Goal: Complete application form: Complete application form

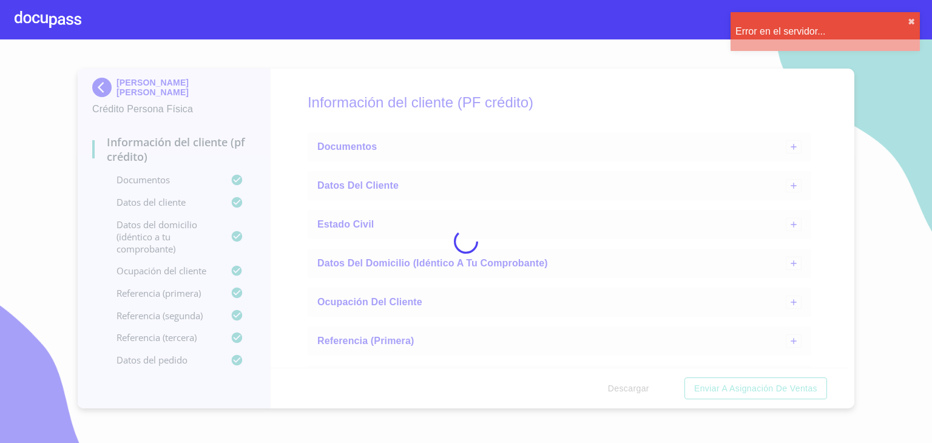
scroll to position [407, 0]
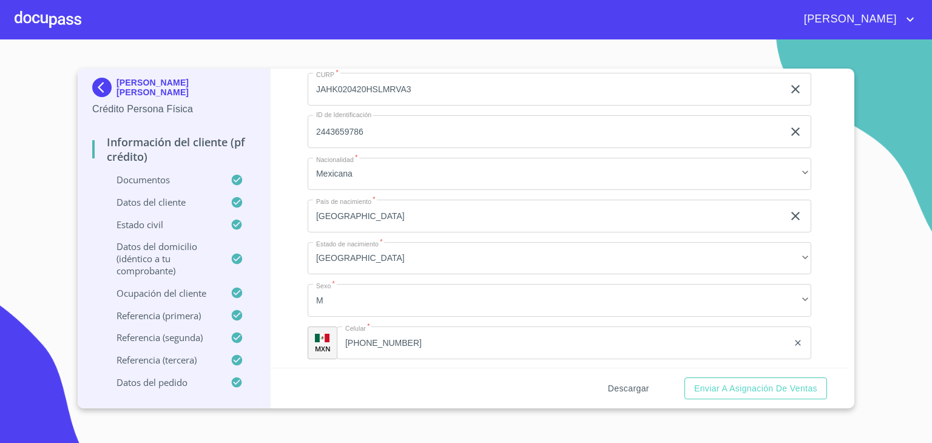
scroll to position [3820, 0]
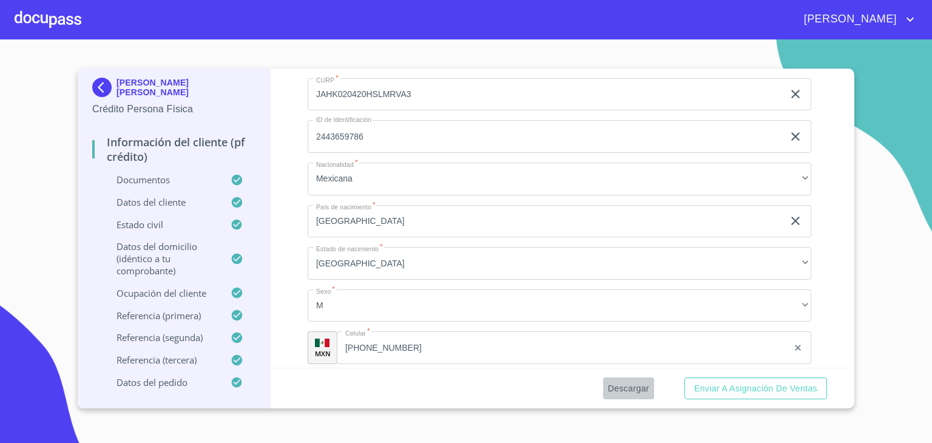
click at [630, 387] on span "Descargar" at bounding box center [628, 388] width 41 height 15
click at [905, 134] on section "KEVIN ALEXANDER JAIME HERRERA Crédito Persona Física Información del cliente (P…" at bounding box center [466, 240] width 932 height 403
click at [716, 385] on span "Enviar a Asignación de Ventas" at bounding box center [755, 388] width 123 height 15
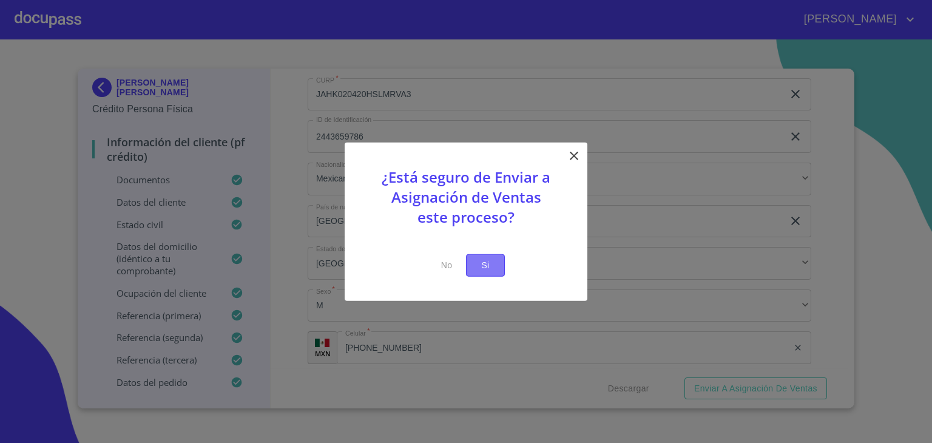
click at [482, 264] on span "Si" at bounding box center [485, 265] width 19 height 15
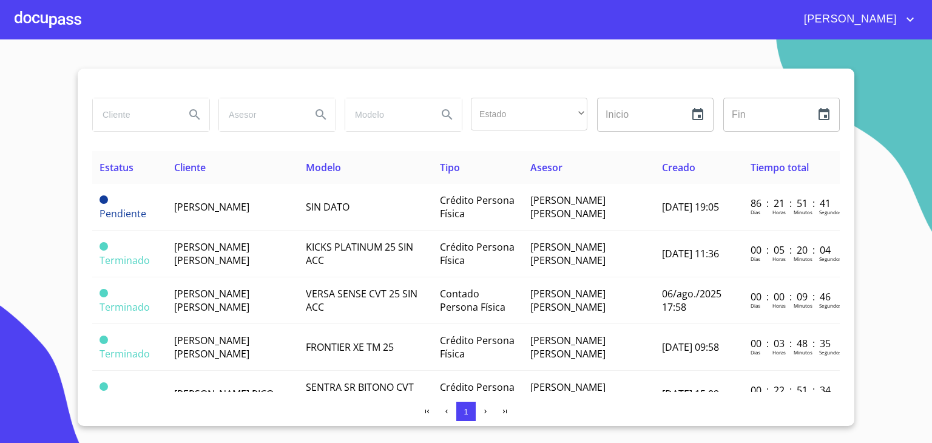
click at [43, 22] on div at bounding box center [48, 19] width 67 height 39
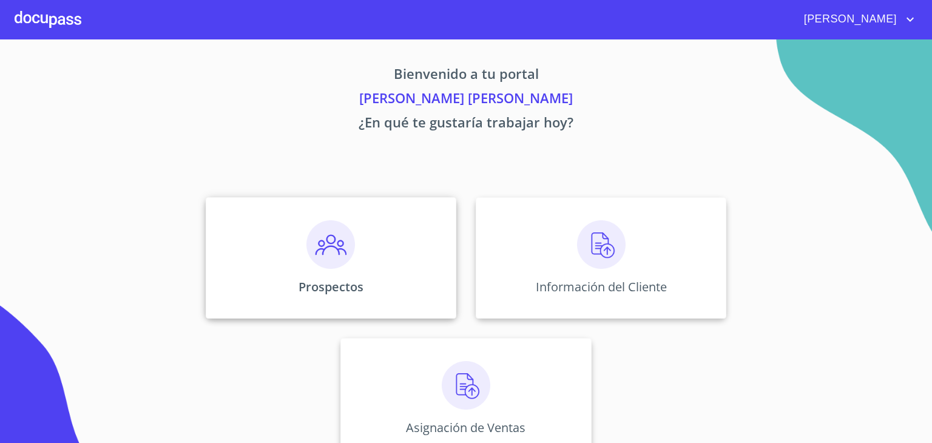
click at [332, 253] on img at bounding box center [330, 244] width 49 height 49
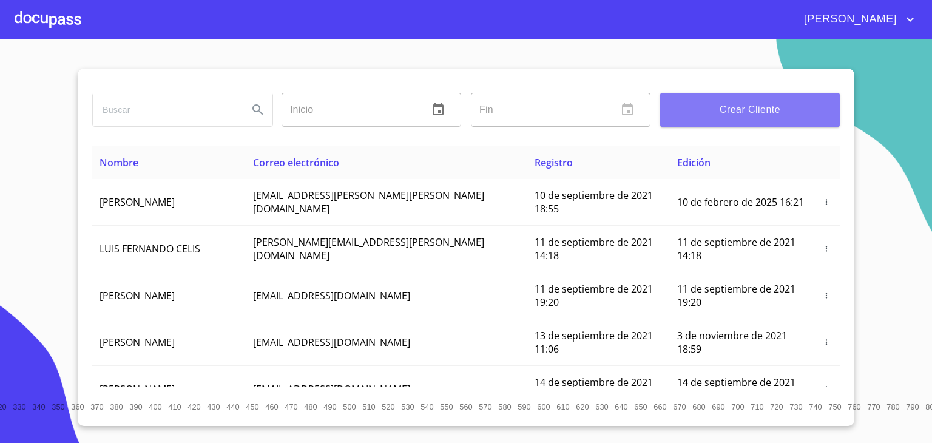
click at [748, 102] on span "Crear Cliente" at bounding box center [750, 109] width 160 height 17
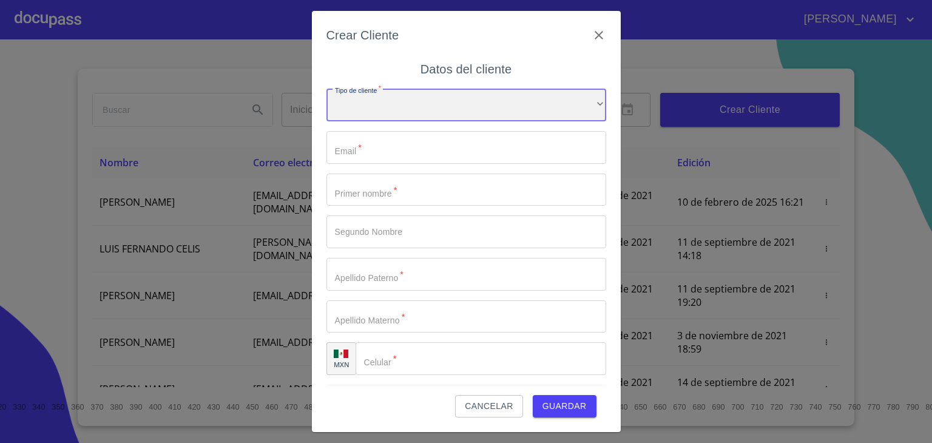
click at [408, 104] on div "​" at bounding box center [466, 105] width 280 height 33
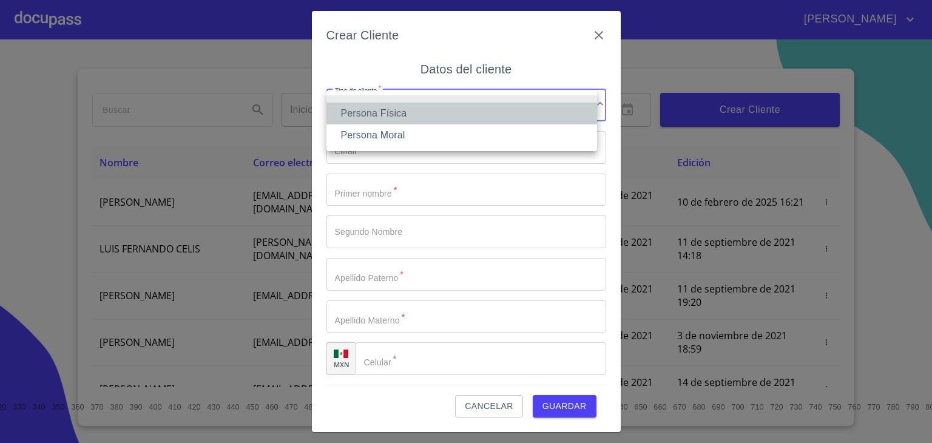
click at [366, 118] on li "Persona Física" at bounding box center [461, 114] width 271 height 22
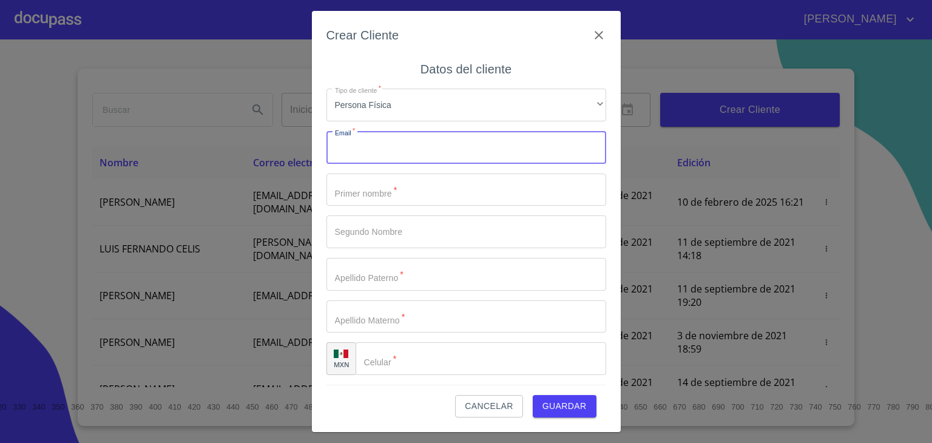
click at [399, 147] on input "Tipo de cliente   *" at bounding box center [466, 147] width 280 height 33
click at [388, 146] on input "Tipo de cliente   *" at bounding box center [466, 147] width 280 height 33
paste input "diaznava_roberto@hotmail.com"
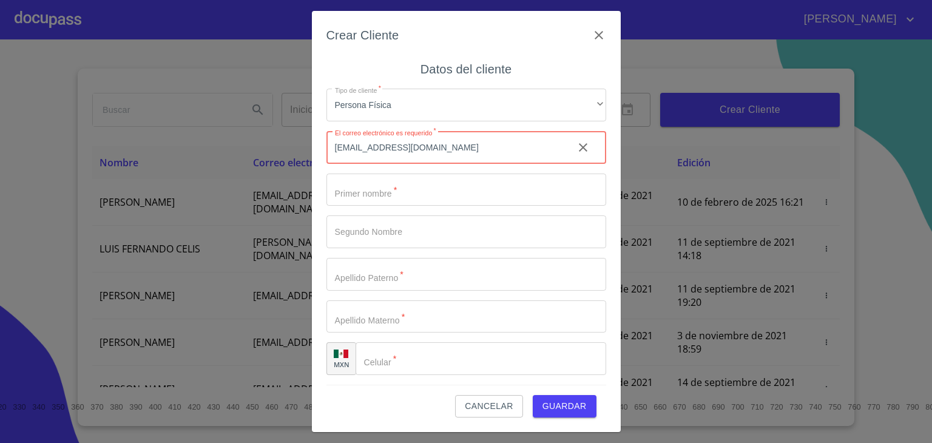
type input "diaznava_roberto@hotmail.com"
click at [352, 195] on input "Tipo de cliente   *" at bounding box center [466, 190] width 280 height 33
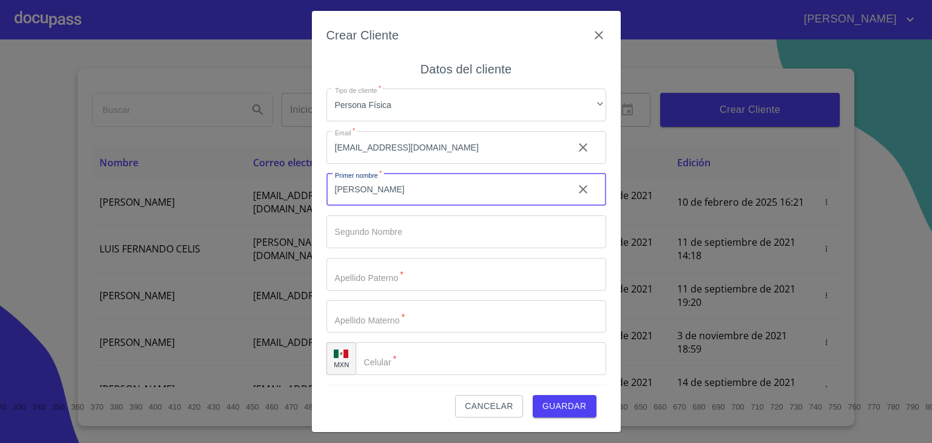
type input "ROBERTO"
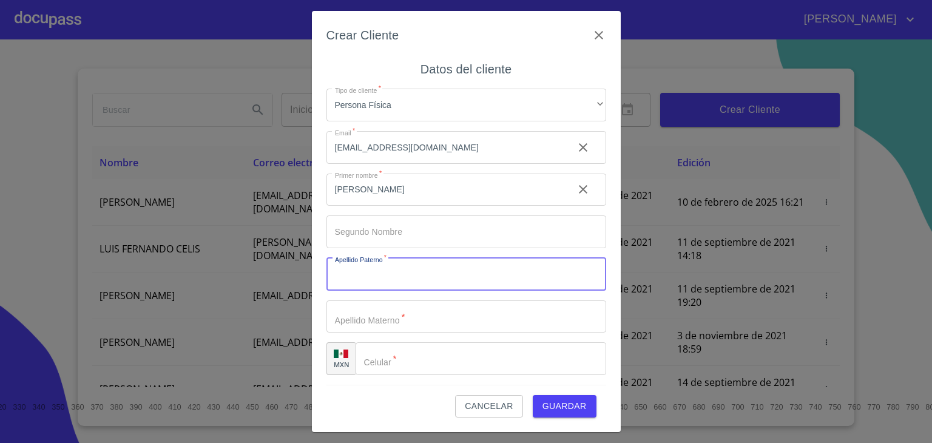
click at [393, 273] on input "Tipo de cliente   *" at bounding box center [466, 274] width 280 height 33
type input "NAVARRETE"
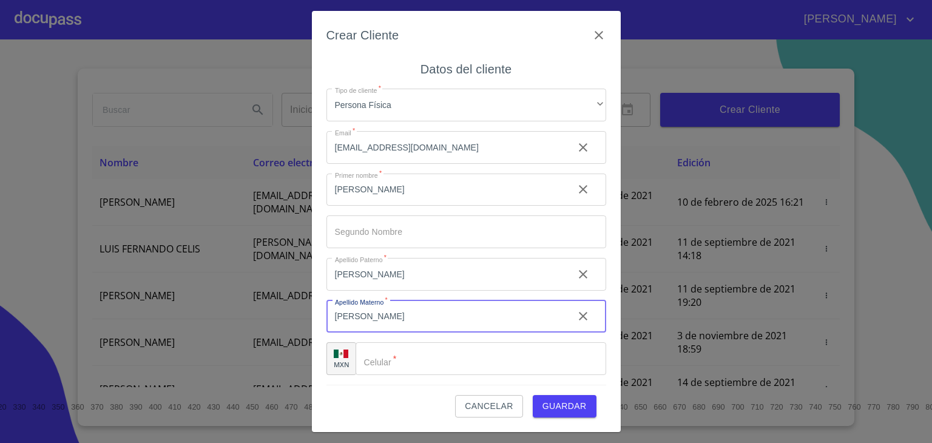
type input "DIAZ"
click at [380, 365] on div "​" at bounding box center [481, 358] width 251 height 33
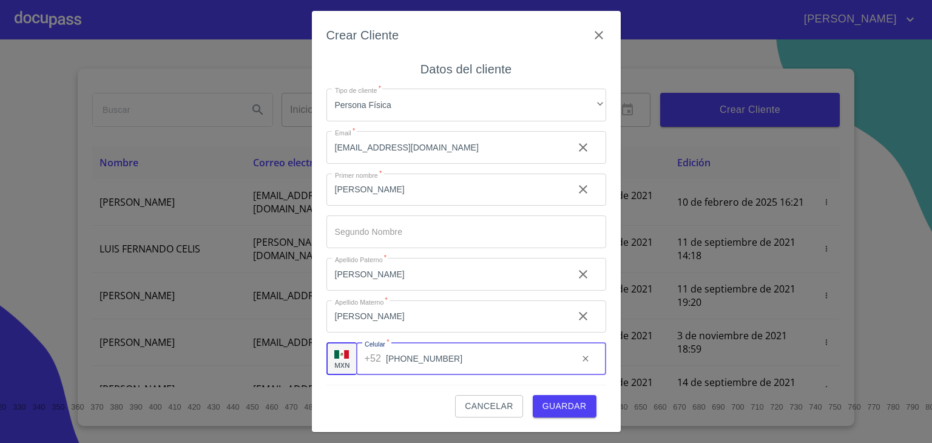
type input "(33)15201886"
click at [563, 403] on span "Guardar" at bounding box center [564, 406] width 44 height 15
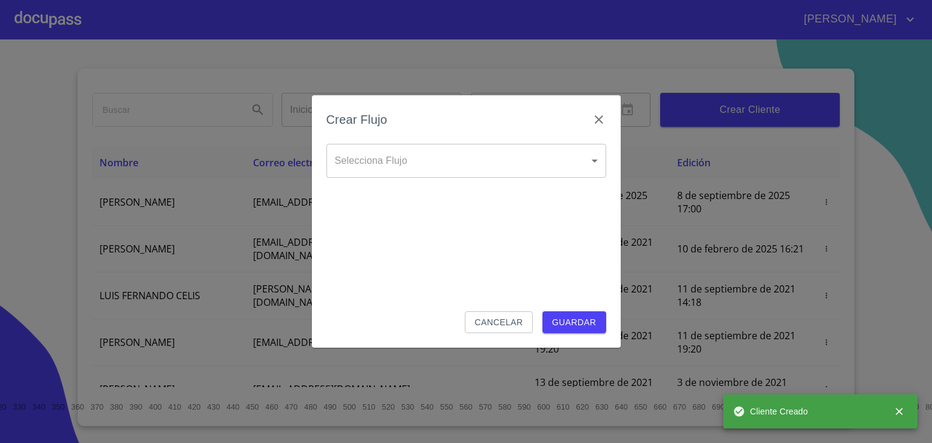
click at [379, 158] on body "VICTOR ANTONIO Inicio ​ Fin ​ Crear Cliente Nombre Correo electrónico Registro …" at bounding box center [466, 221] width 932 height 443
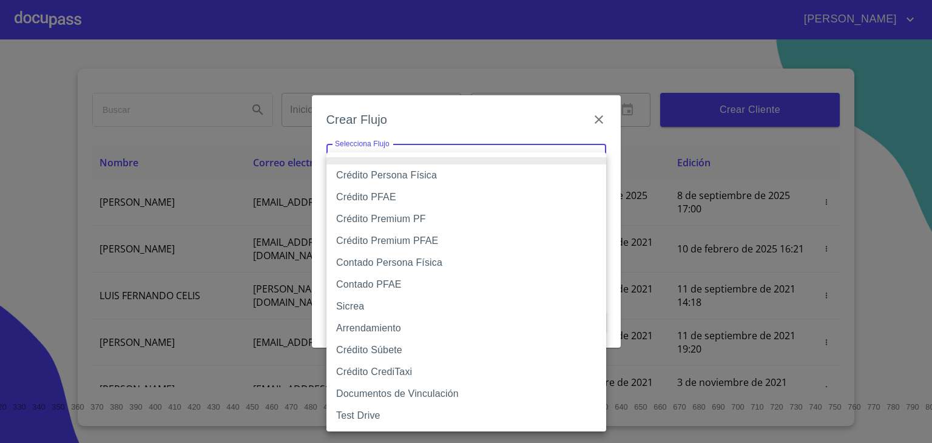
click at [391, 178] on li "Crédito Persona Física" at bounding box center [466, 175] width 280 height 22
type input "6009fb3c7d1714eb8809aa97"
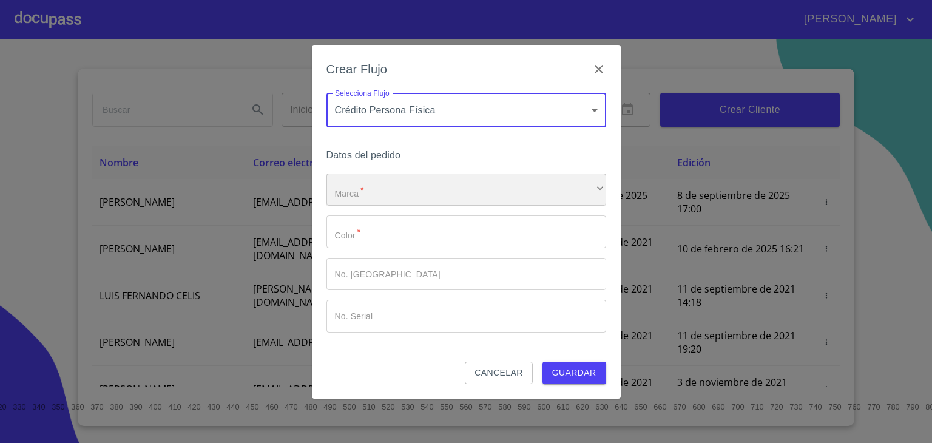
click at [393, 192] on div "​" at bounding box center [466, 190] width 280 height 33
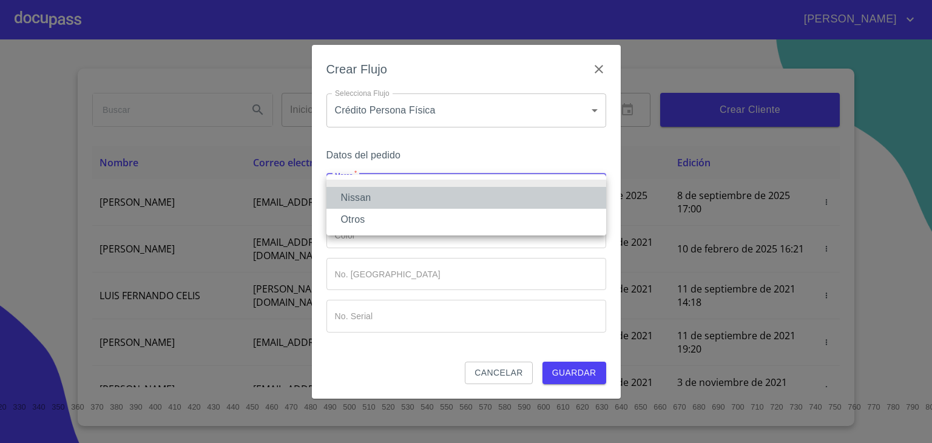
click at [357, 199] on li "Nissan" at bounding box center [466, 198] width 280 height 22
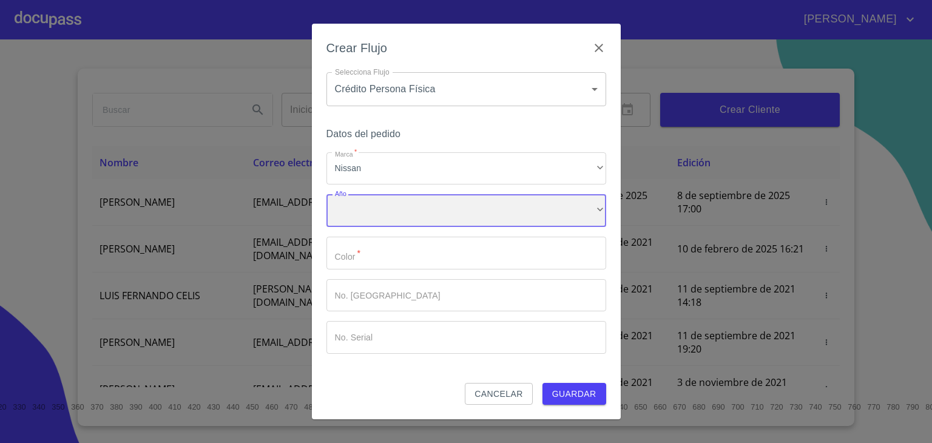
click at [364, 212] on div "​" at bounding box center [466, 210] width 280 height 33
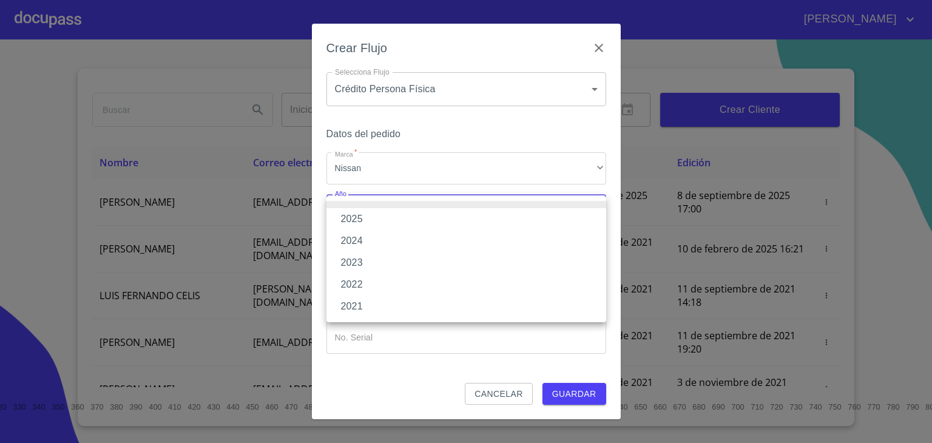
click at [362, 219] on li "2025" at bounding box center [466, 219] width 280 height 22
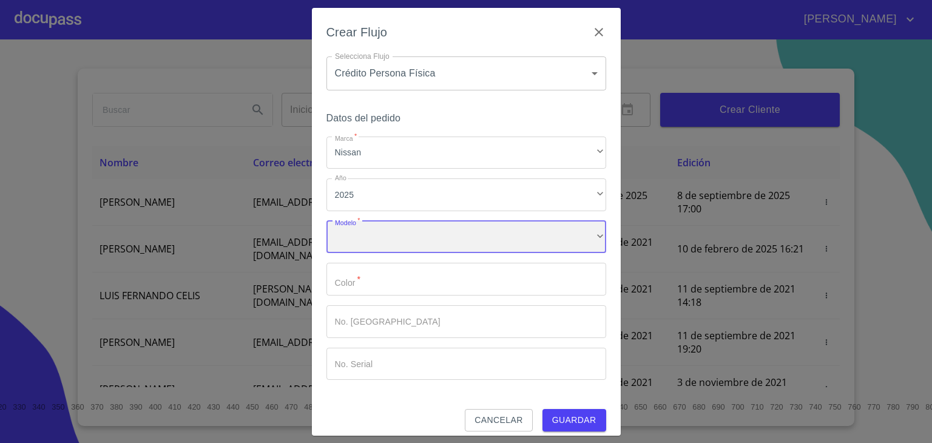
click at [366, 240] on div "​" at bounding box center [466, 237] width 280 height 33
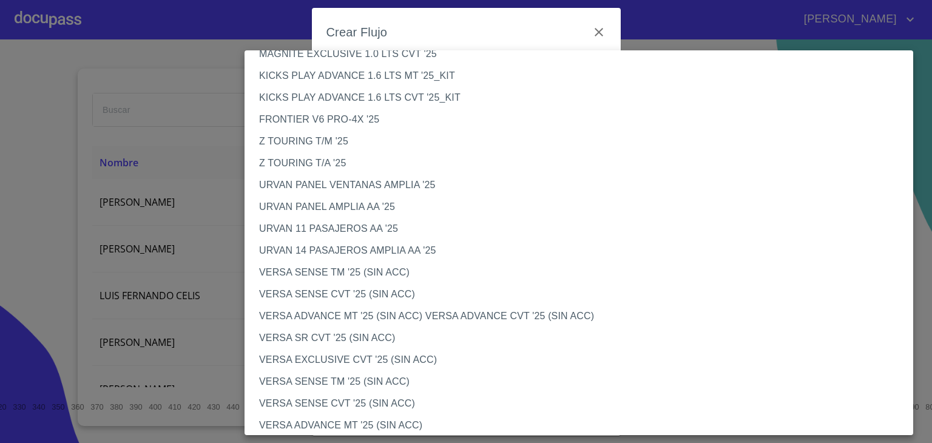
scroll to position [269, 0]
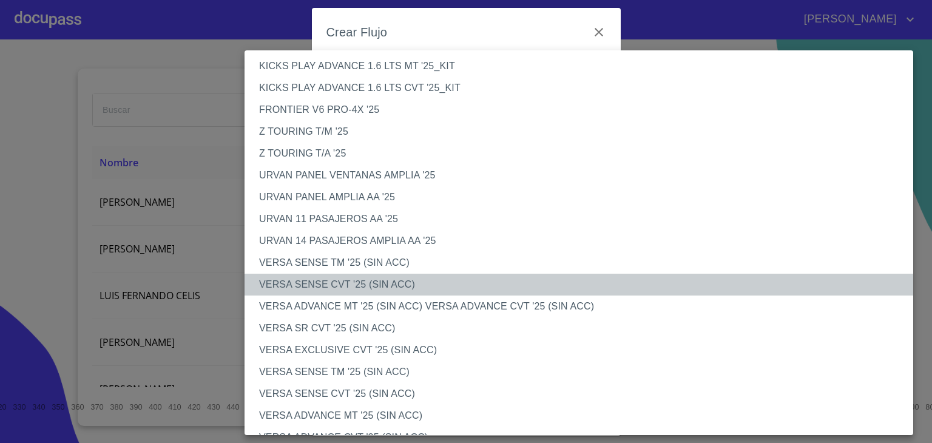
click at [346, 283] on li "VERSA SENSE CVT '25 (SIN ACC)" at bounding box center [584, 285] width 678 height 22
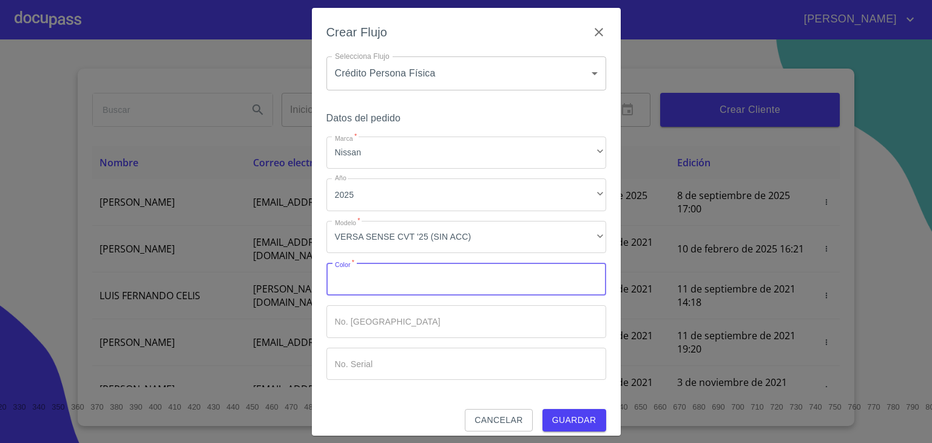
click at [379, 288] on input "Marca   *" at bounding box center [466, 279] width 280 height 33
type input "PLATA"
click at [556, 418] on span "Guardar" at bounding box center [574, 420] width 44 height 15
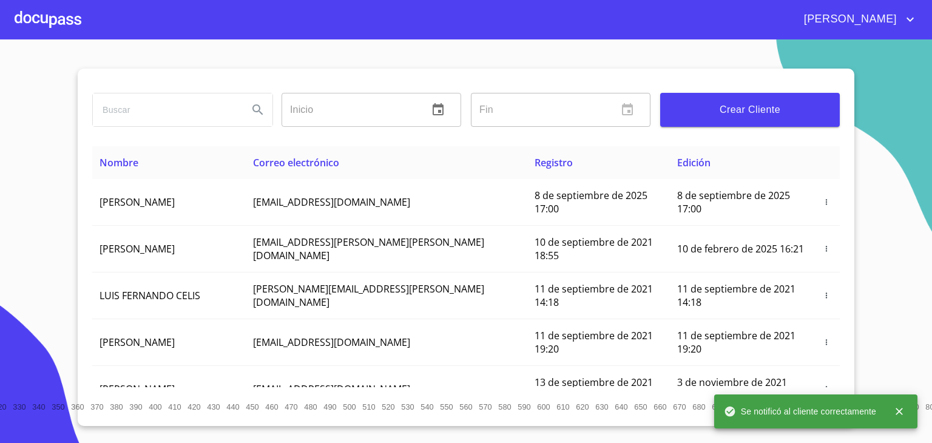
click at [46, 15] on div at bounding box center [48, 19] width 67 height 39
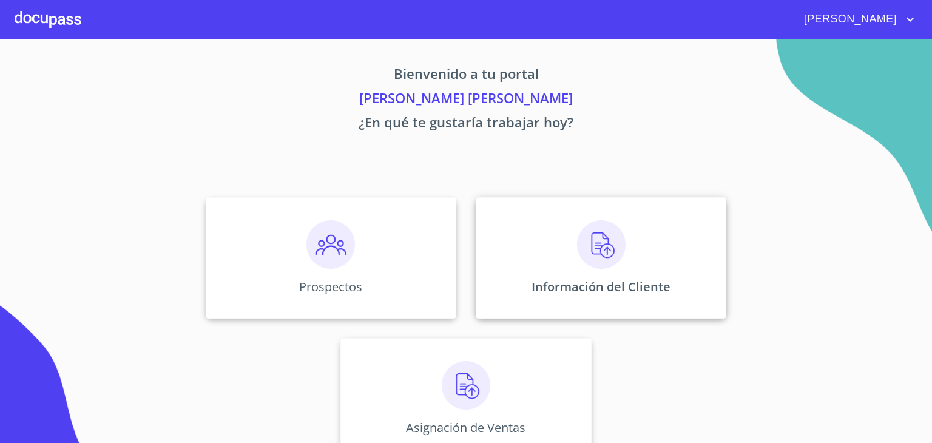
click at [553, 262] on div "Información del Cliente" at bounding box center [601, 257] width 251 height 121
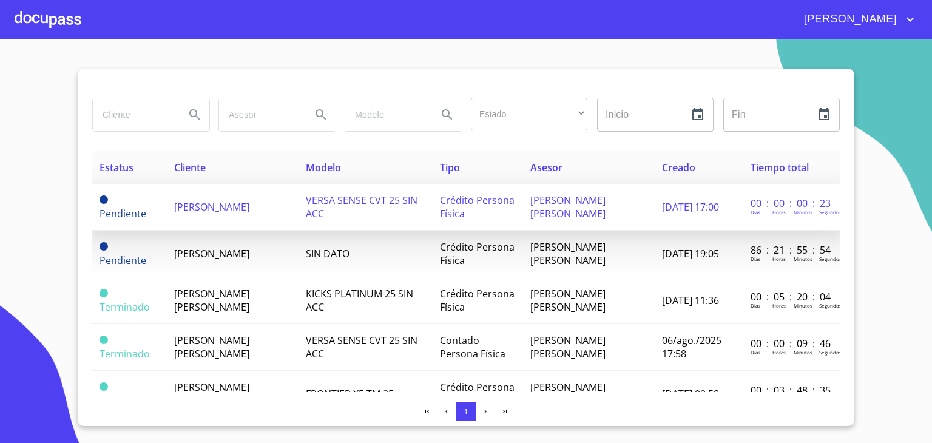
click at [245, 210] on span "ROBERTO NAVARRETE DIAZ" at bounding box center [211, 206] width 75 height 13
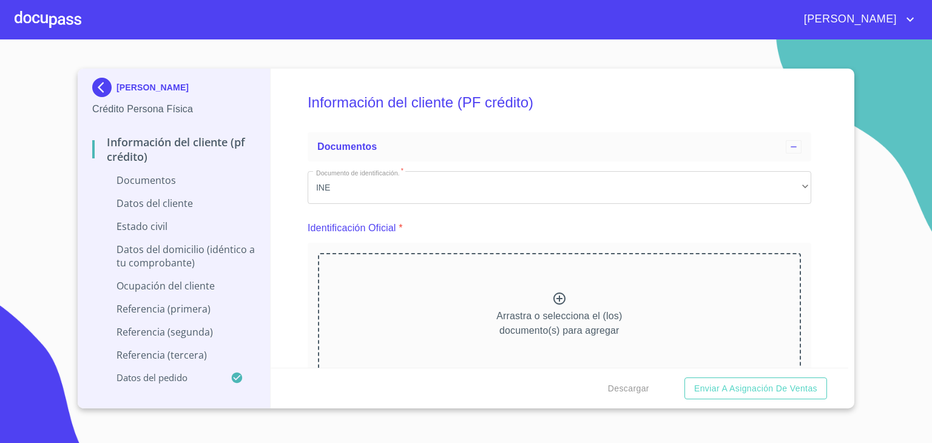
scroll to position [112, 0]
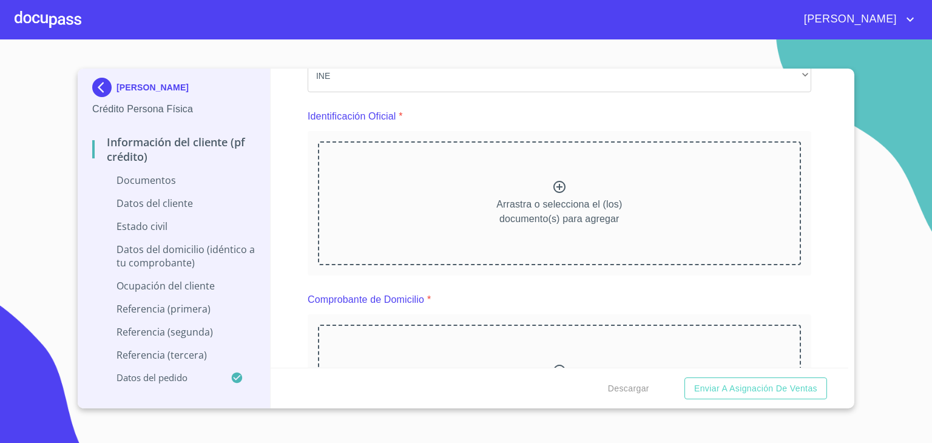
click at [553, 195] on div at bounding box center [559, 189] width 15 height 18
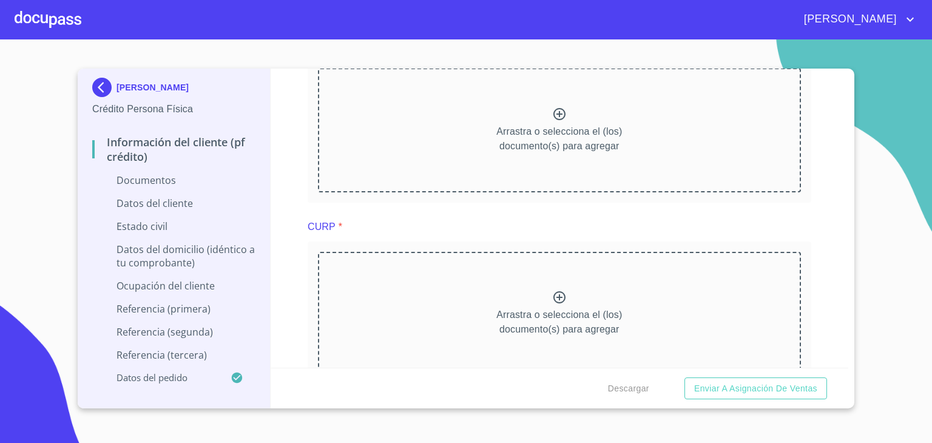
scroll to position [976, 0]
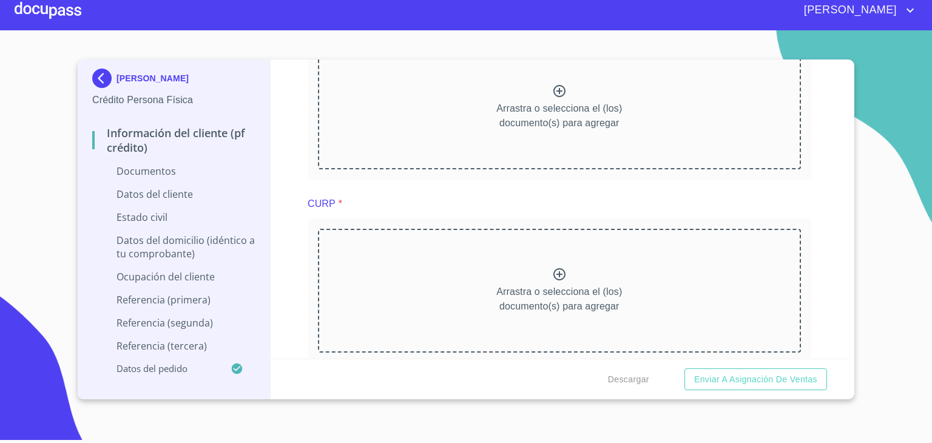
scroll to position [1105, 0]
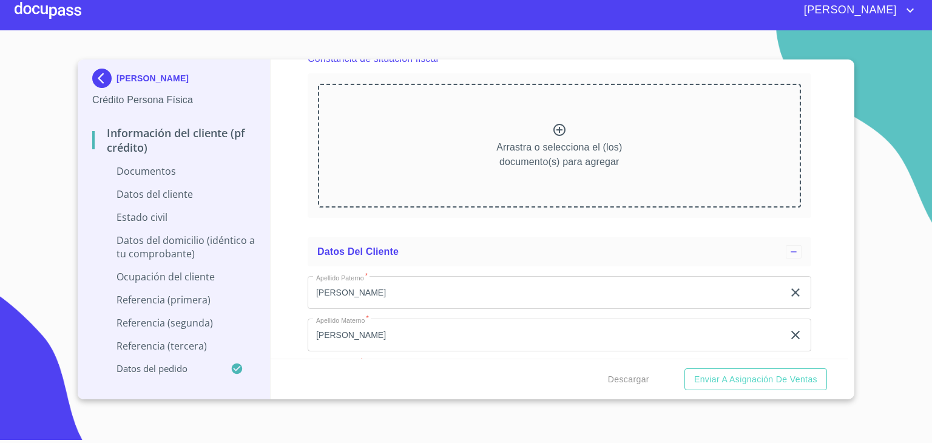
scroll to position [1715, 0]
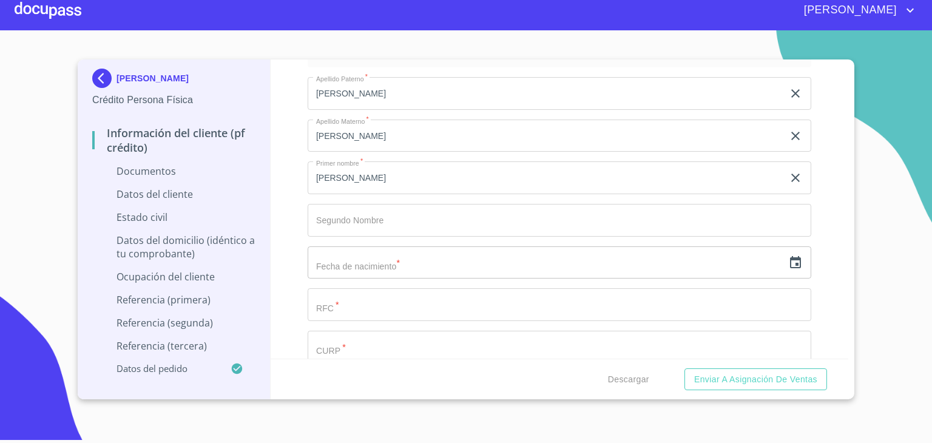
scroll to position [2216, 0]
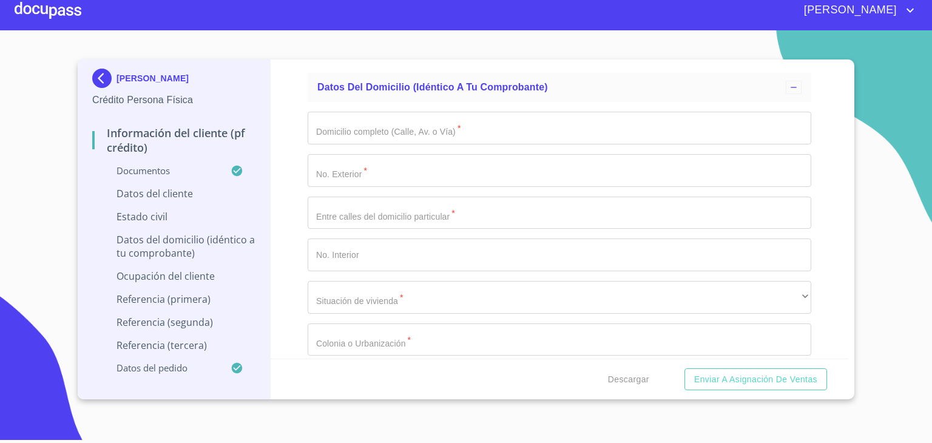
scroll to position [3857, 0]
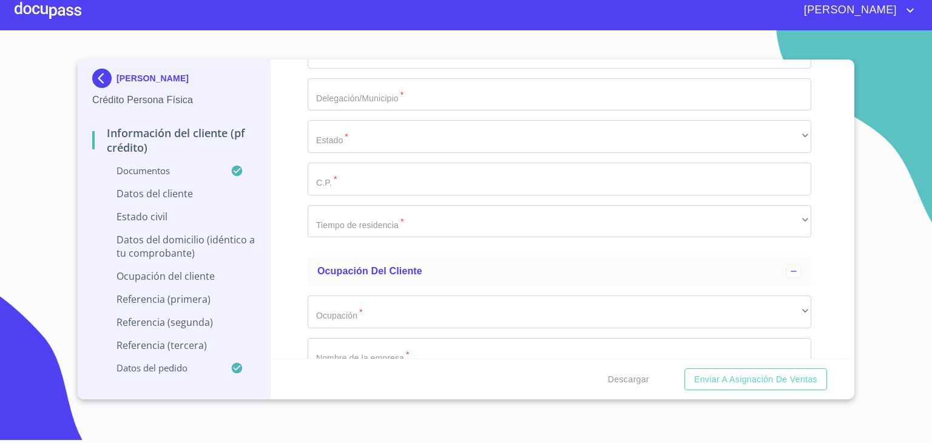
scroll to position [4532, 0]
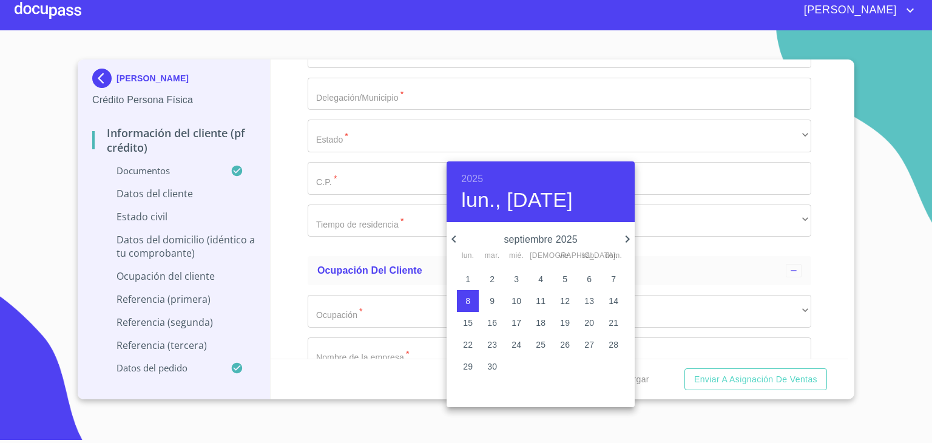
click at [471, 177] on h6 "2025" at bounding box center [472, 178] width 22 height 17
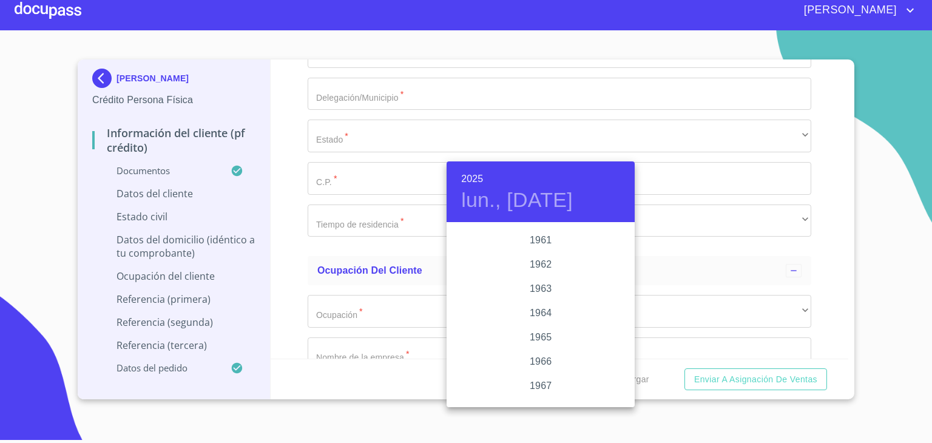
scroll to position [868, 0]
click at [542, 241] on div "1961" at bounding box center [541, 241] width 188 height 24
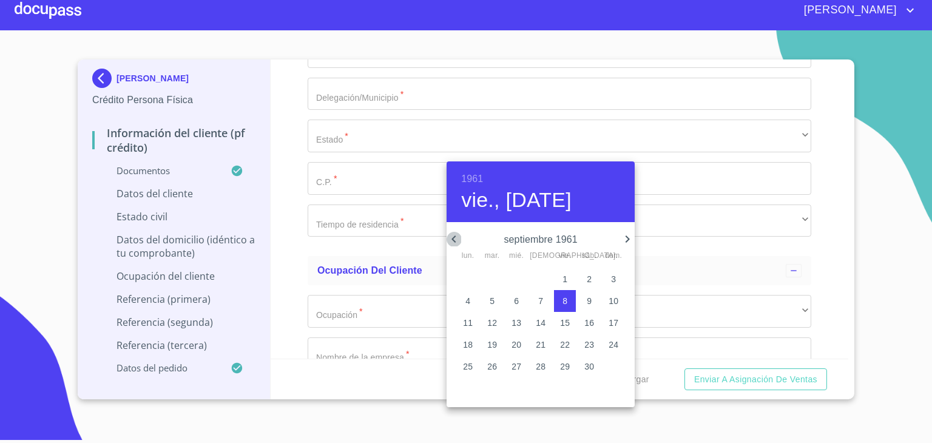
click at [455, 241] on icon "button" at bounding box center [454, 239] width 15 height 15
click at [614, 303] on p "11" at bounding box center [614, 301] width 10 height 12
type input "11 de jun. de 1961"
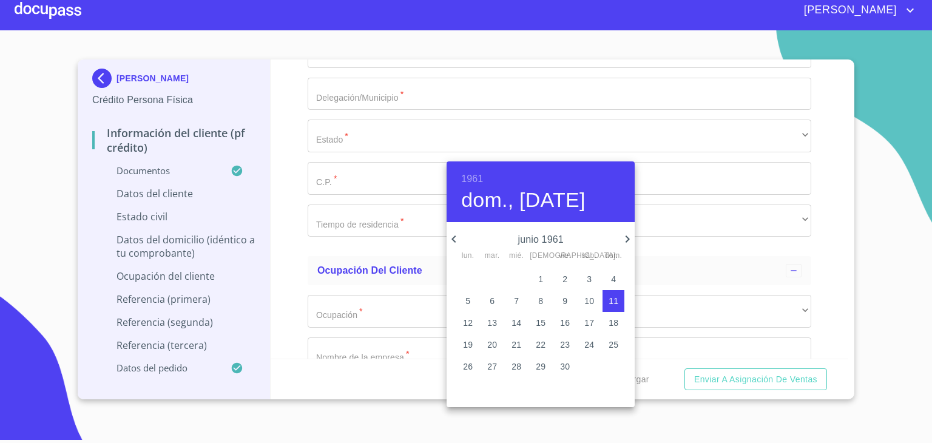
click at [437, 146] on div at bounding box center [466, 221] width 932 height 443
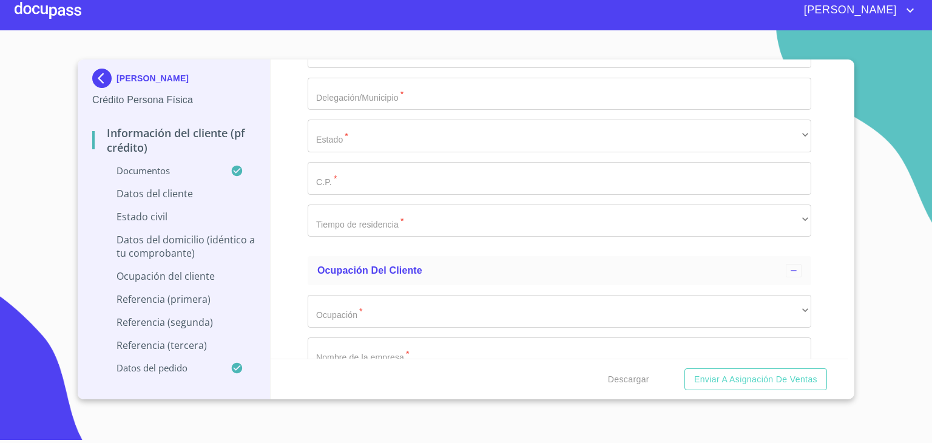
paste input "NADR610611"
type input "NADR6106117Z3"
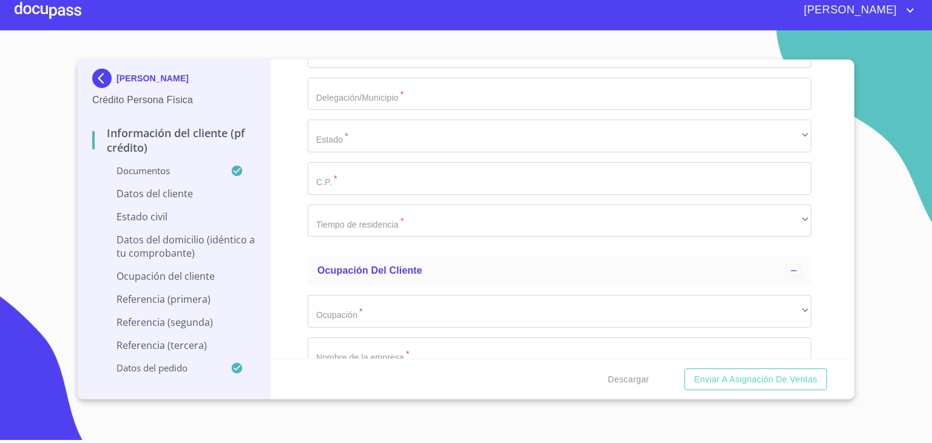
paste input "NADR610611HSRVZB02"
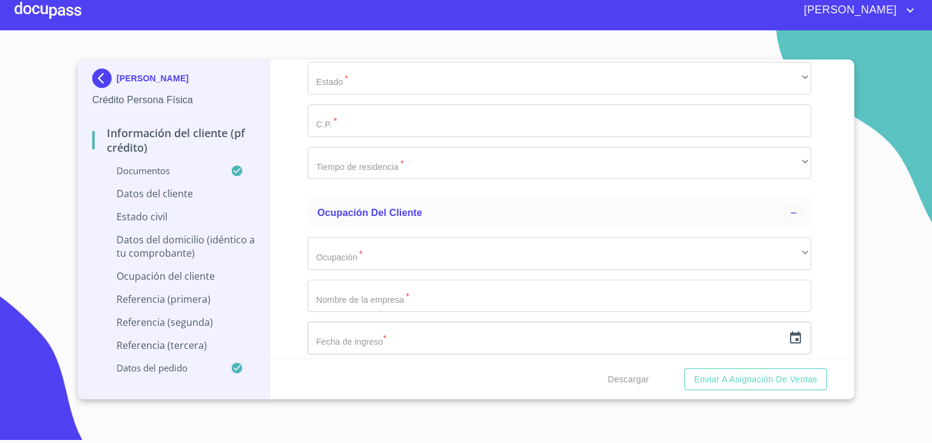
type input "NADR610611HSRVZB02"
type input "281765094"
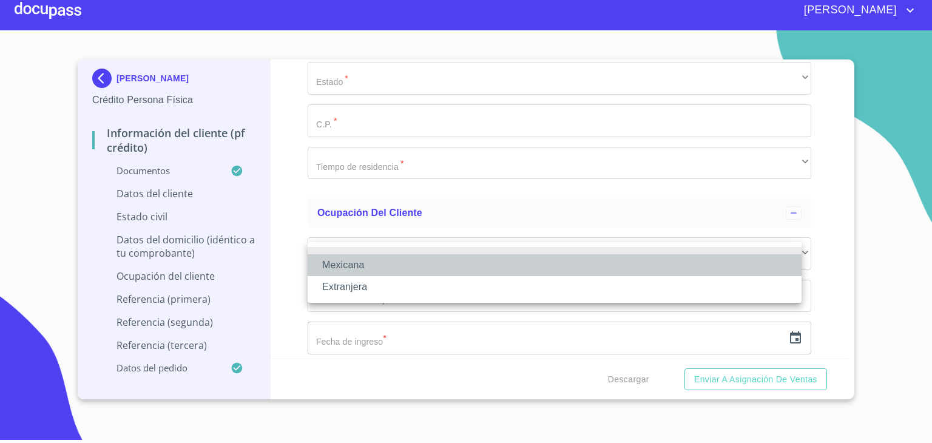
click at [354, 263] on li "Mexicana" at bounding box center [555, 265] width 494 height 22
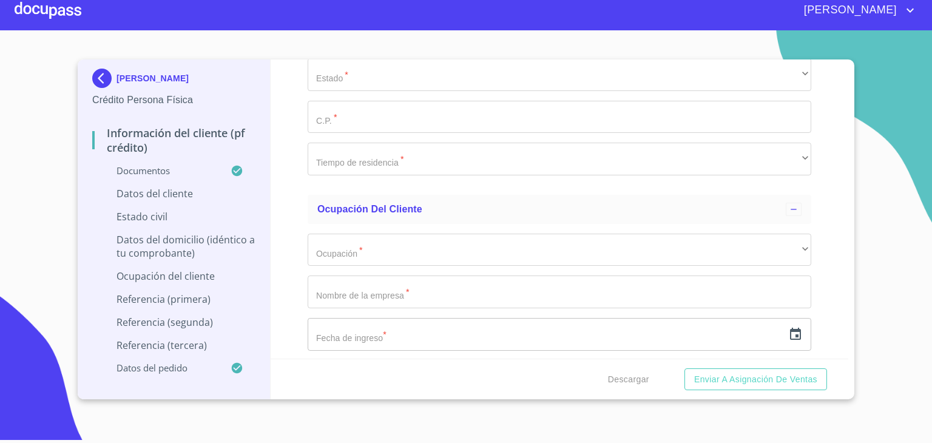
scroll to position [4640, 0]
type input "MEXICO"
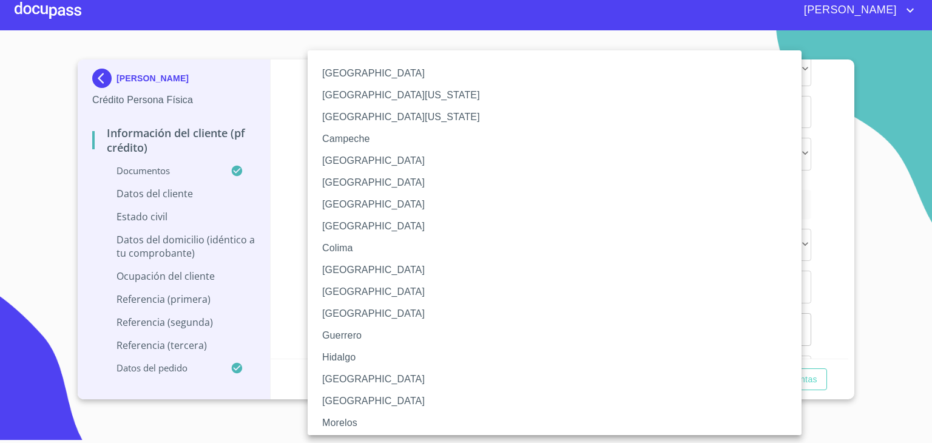
scroll to position [331, 0]
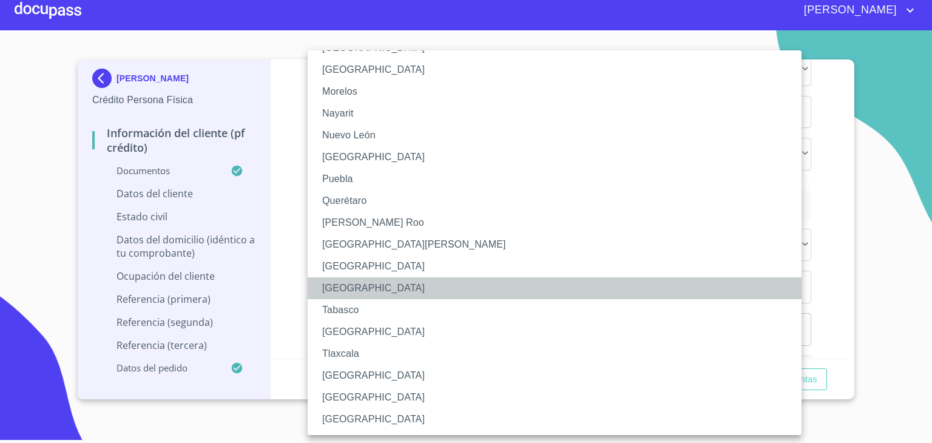
click at [346, 287] on li "Sonora" at bounding box center [559, 288] width 503 height 22
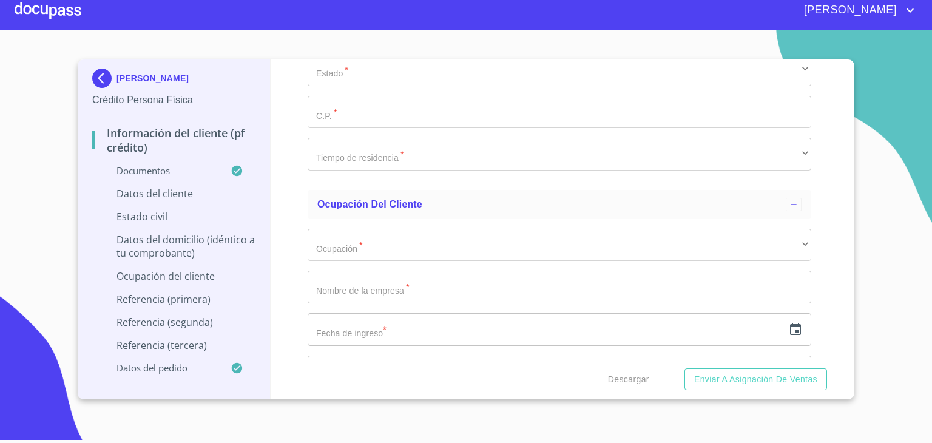
scroll to position [4774, 0]
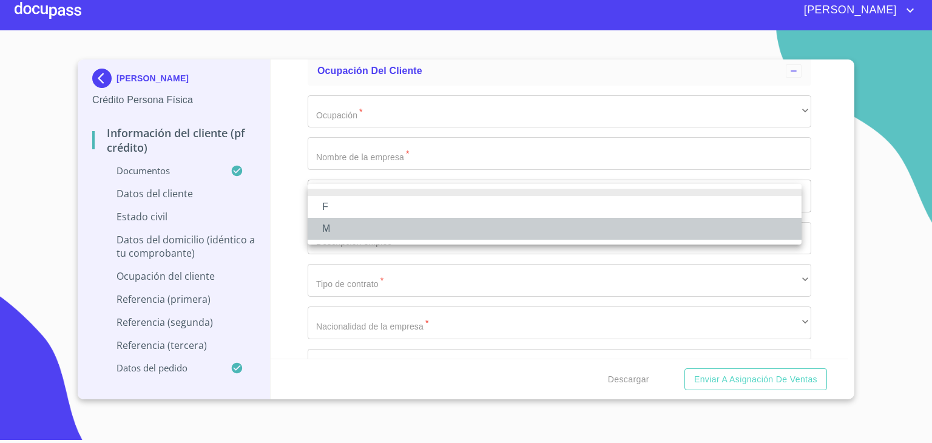
click at [330, 231] on li "M" at bounding box center [555, 229] width 494 height 22
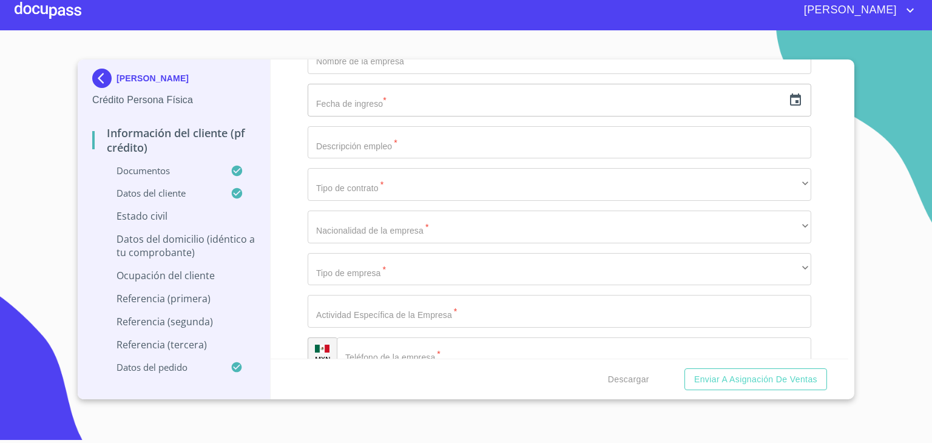
scroll to position [4913, 0]
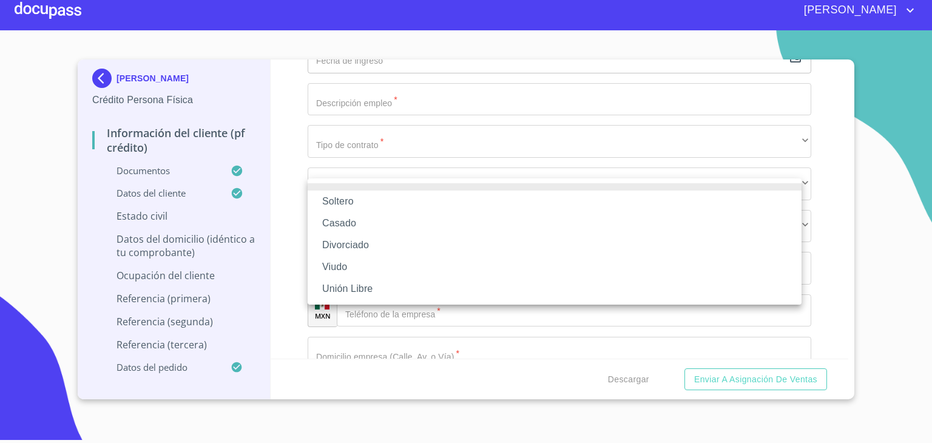
click at [339, 224] on li "Casado" at bounding box center [555, 223] width 494 height 22
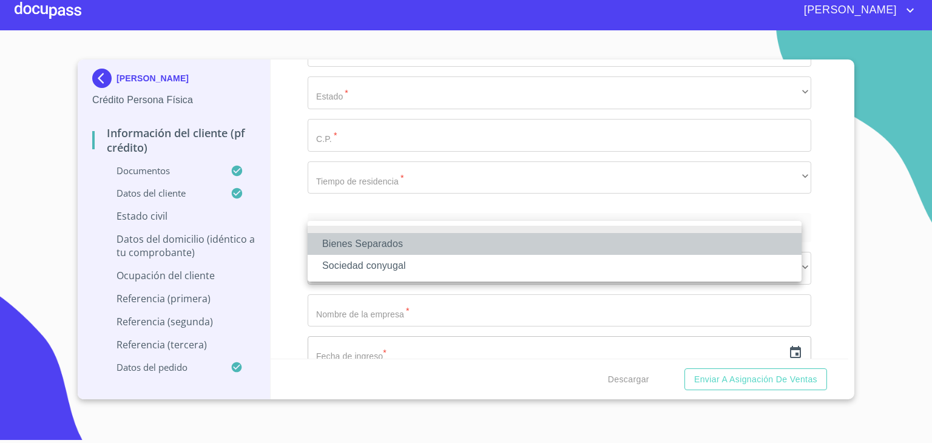
click at [390, 243] on li "Bienes Separados" at bounding box center [555, 244] width 494 height 22
